Goal: Task Accomplishment & Management: Use online tool/utility

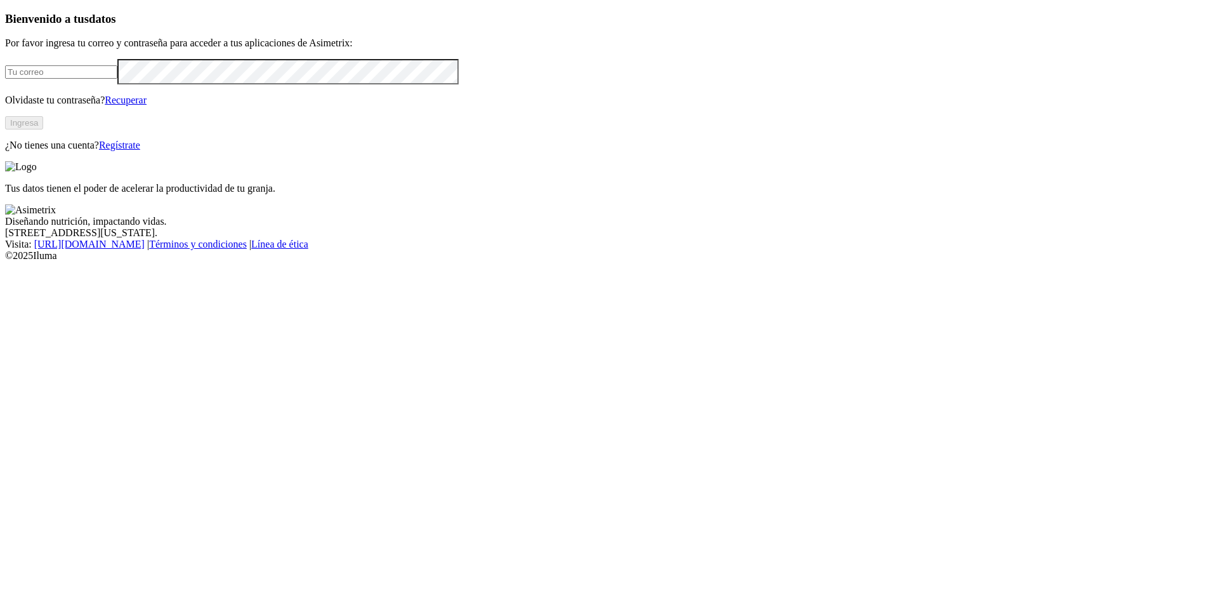
type input "[PERSON_NAME][EMAIL_ADDRESS][PERSON_NAME][DOMAIN_NAME]"
click at [43, 129] on button "Ingresa" at bounding box center [24, 122] width 38 height 13
